Goal: Find specific page/section: Find specific page/section

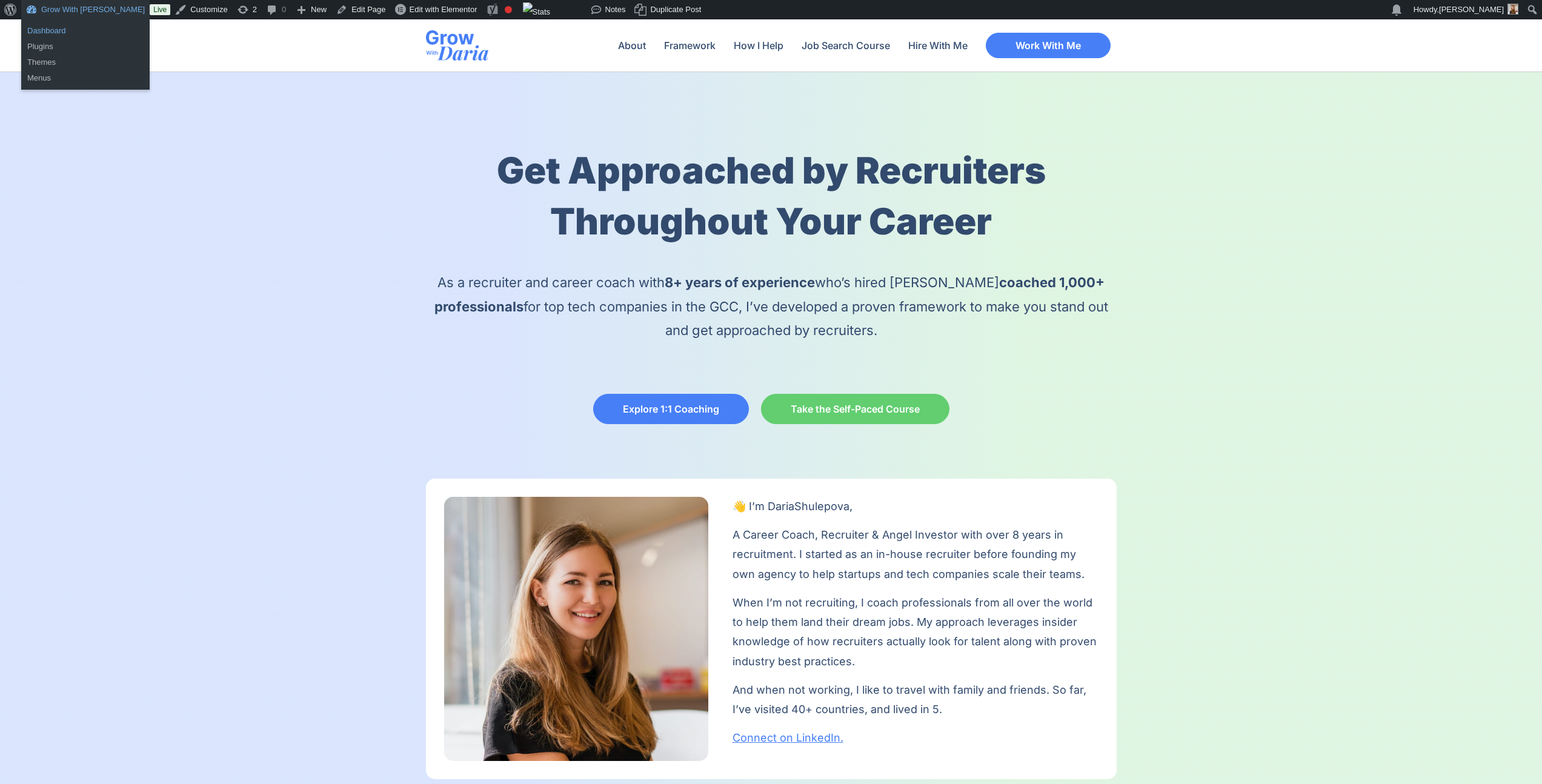
click at [59, 26] on link "Dashboard" at bounding box center [85, 31] width 128 height 16
click at [709, 486] on div at bounding box center [576, 629] width 264 height 264
